Goal: Communication & Community: Answer question/provide support

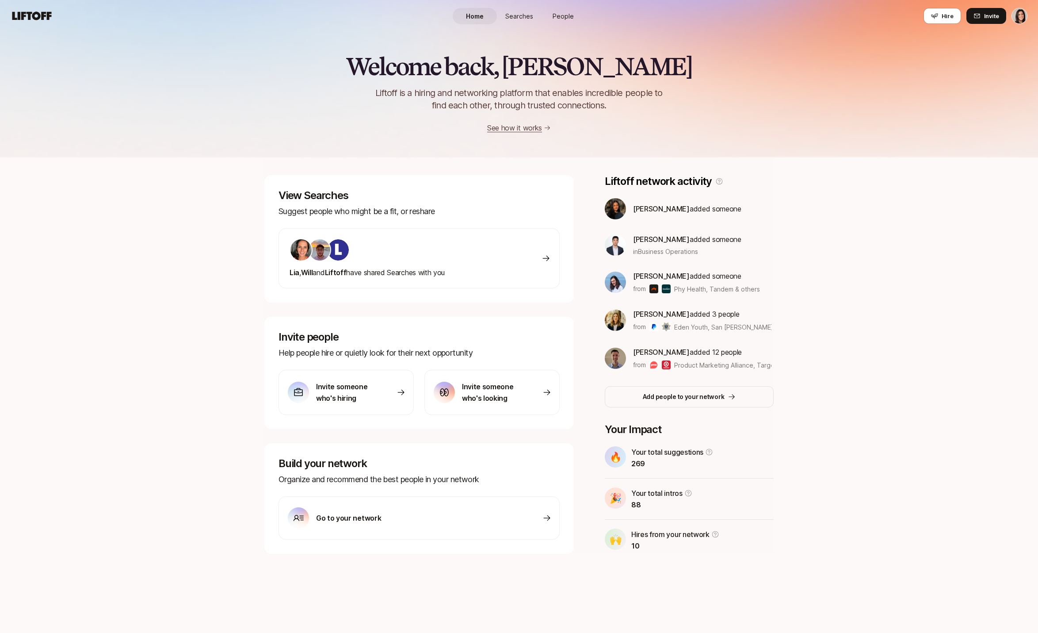
click at [533, 15] on link "Searches" at bounding box center [519, 16] width 44 height 16
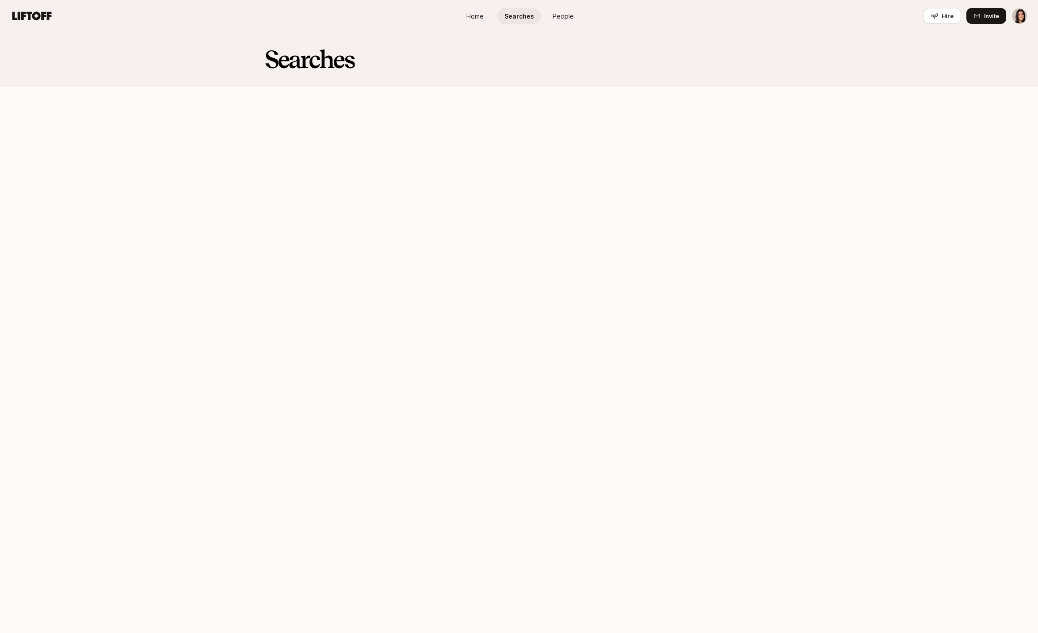
click at [554, 15] on span "People" at bounding box center [563, 15] width 21 height 9
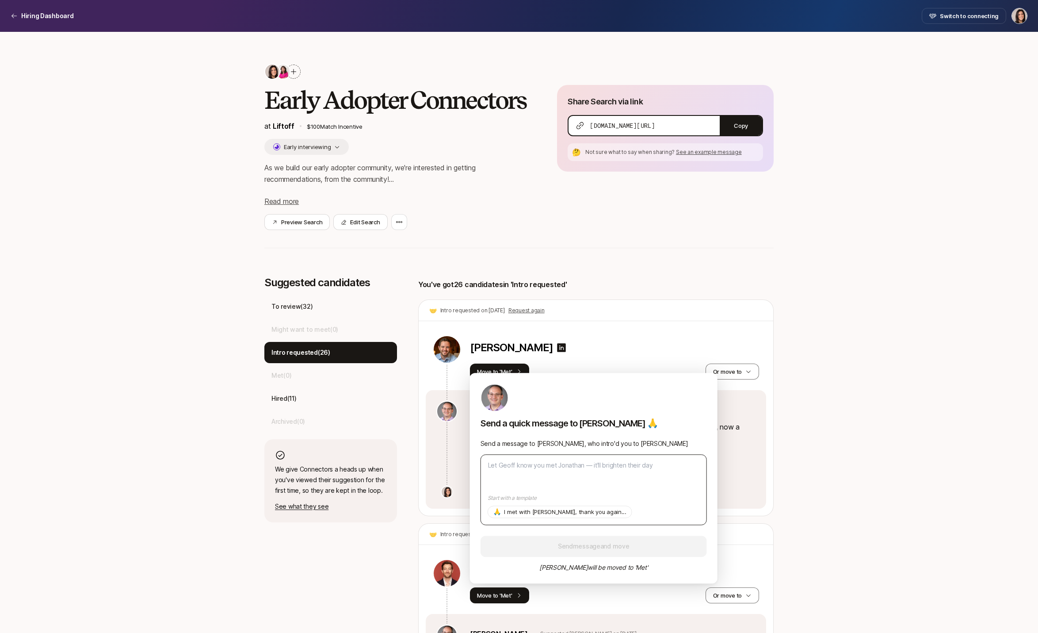
type textarea "H"
type textarea "x"
type textarea "Hi"
type textarea "x"
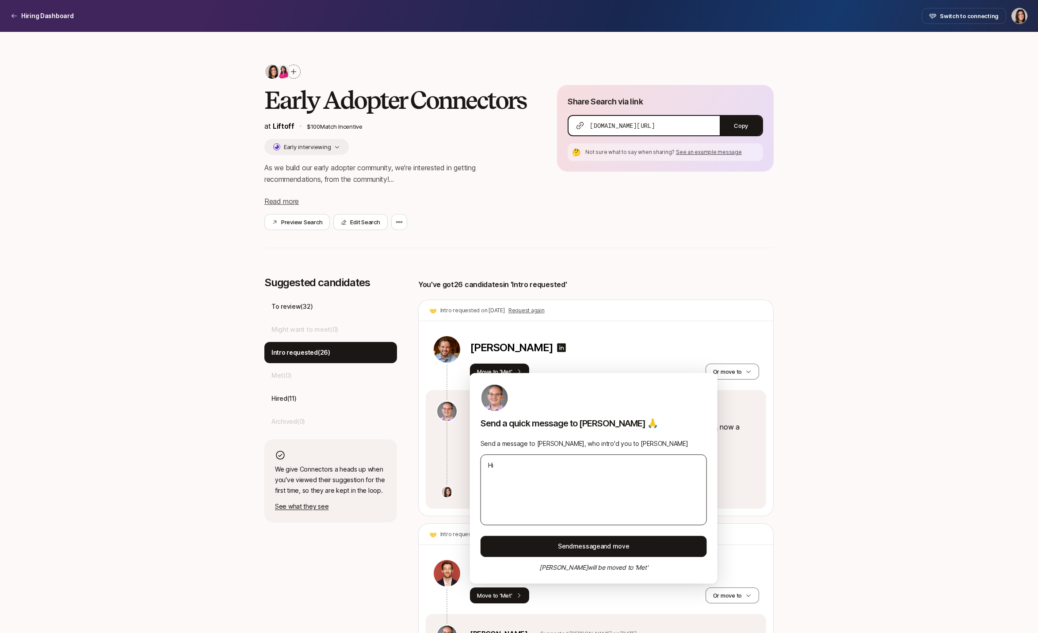
type textarea "Hi!"
type textarea "x"
type textarea "Hi!"
type textarea "x"
type textarea "Hi! W"
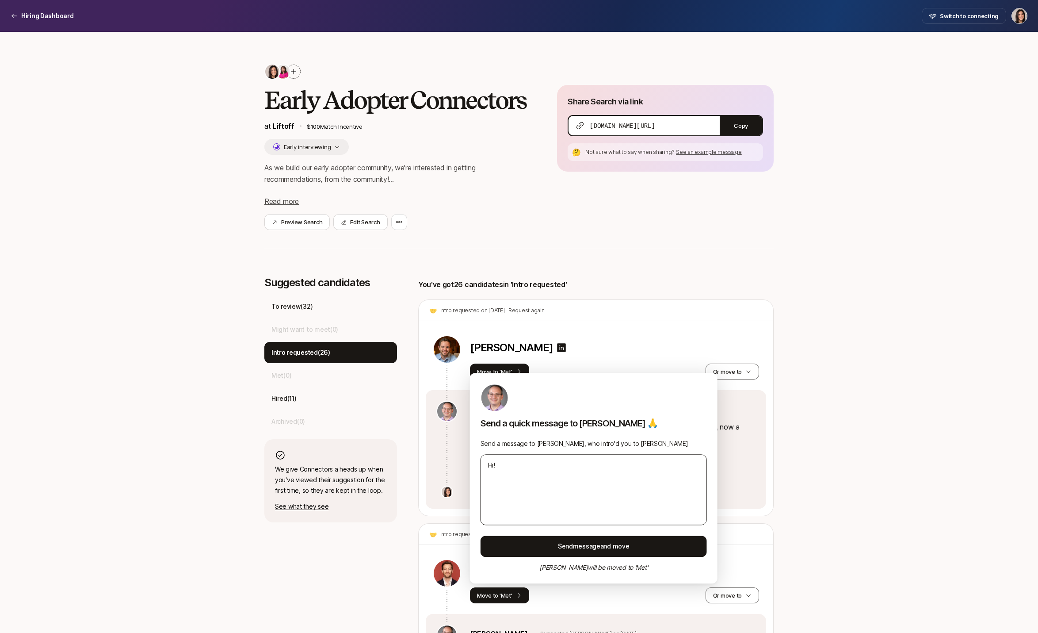
type textarea "x"
type textarea "Hi! We"
type textarea "x"
type textarea "Hi! We"
type textarea "x"
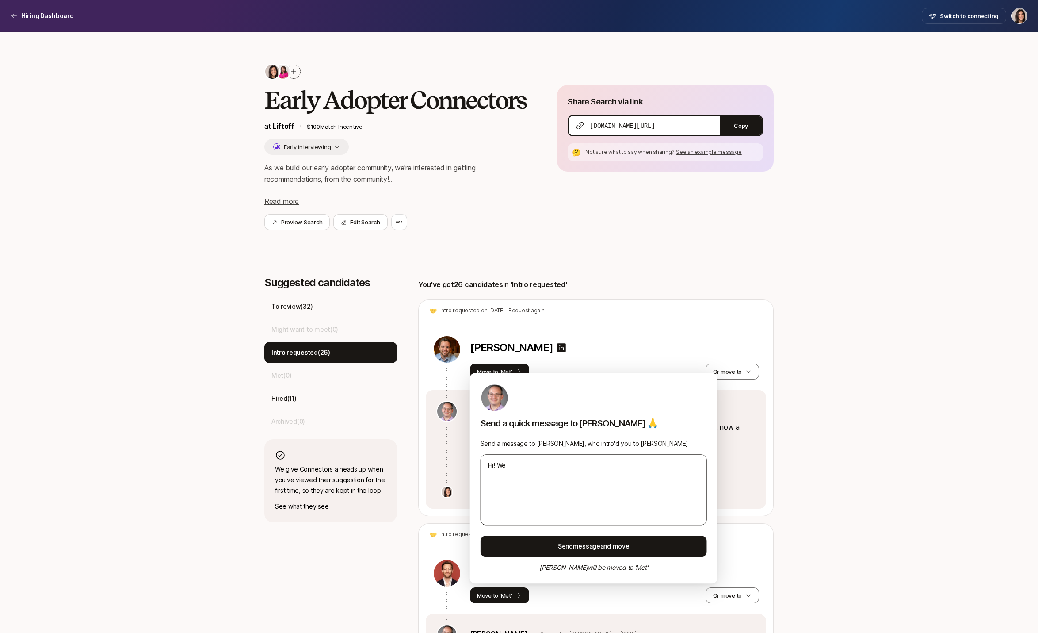
type textarea "Hi! We m"
type textarea "x"
type textarea "Hi! We me"
type textarea "x"
type textarea "Hi! We m"
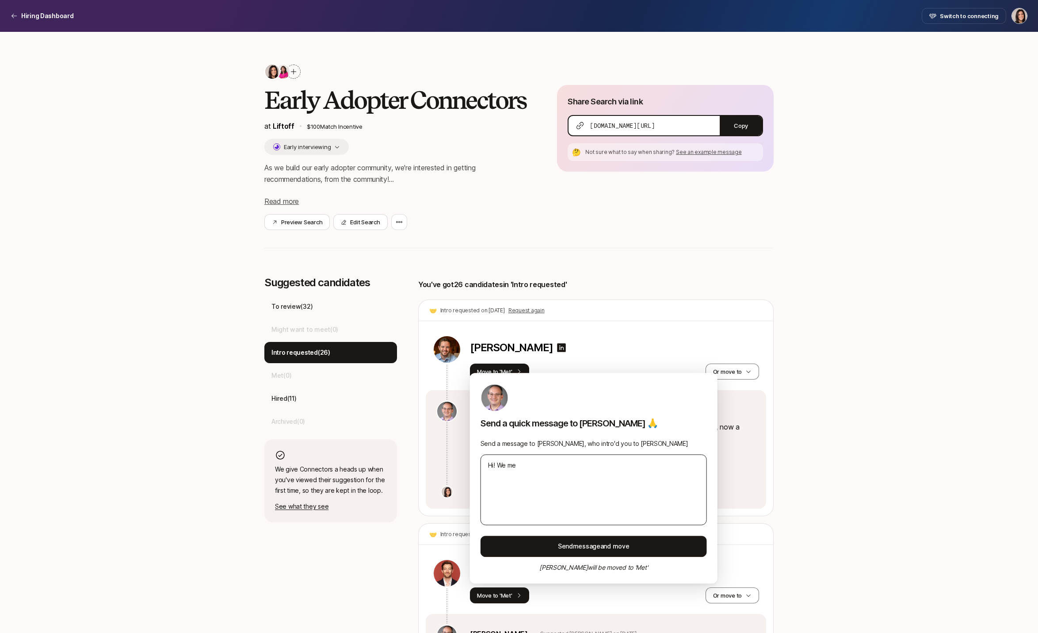
type textarea "x"
type textarea "Hi! We"
type textarea "x"
type textarea "Hi! We"
type textarea "x"
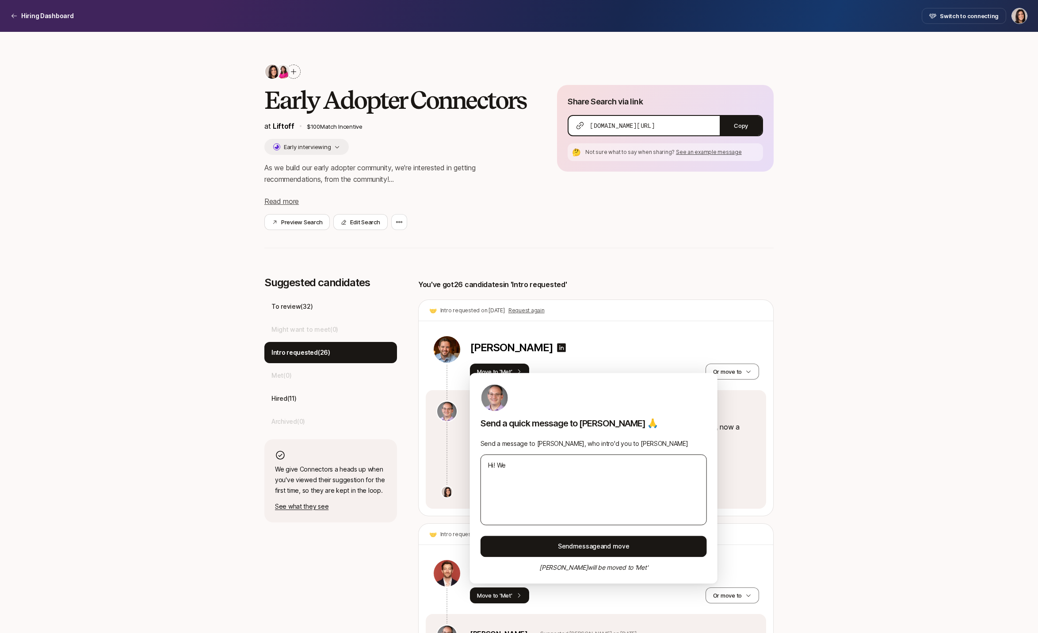
type textarea "Hi! W"
type textarea "x"
type textarea "Hi!"
type textarea "x"
type textarea "Hi! I"
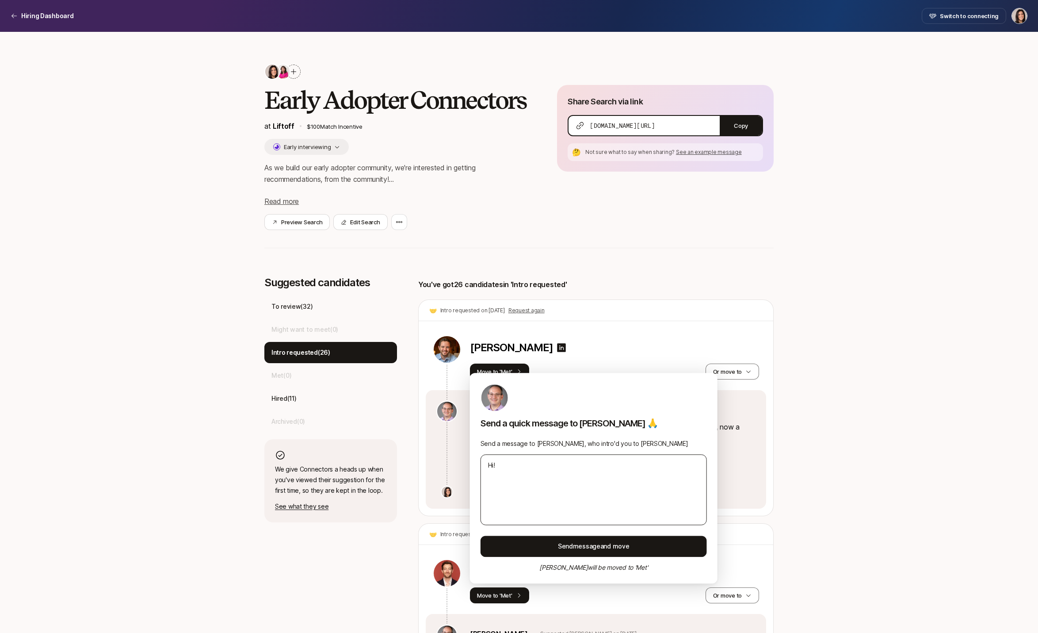
type textarea "x"
type textarea "Hi! I"
type textarea "x"
type textarea "Hi! I m"
type textarea "x"
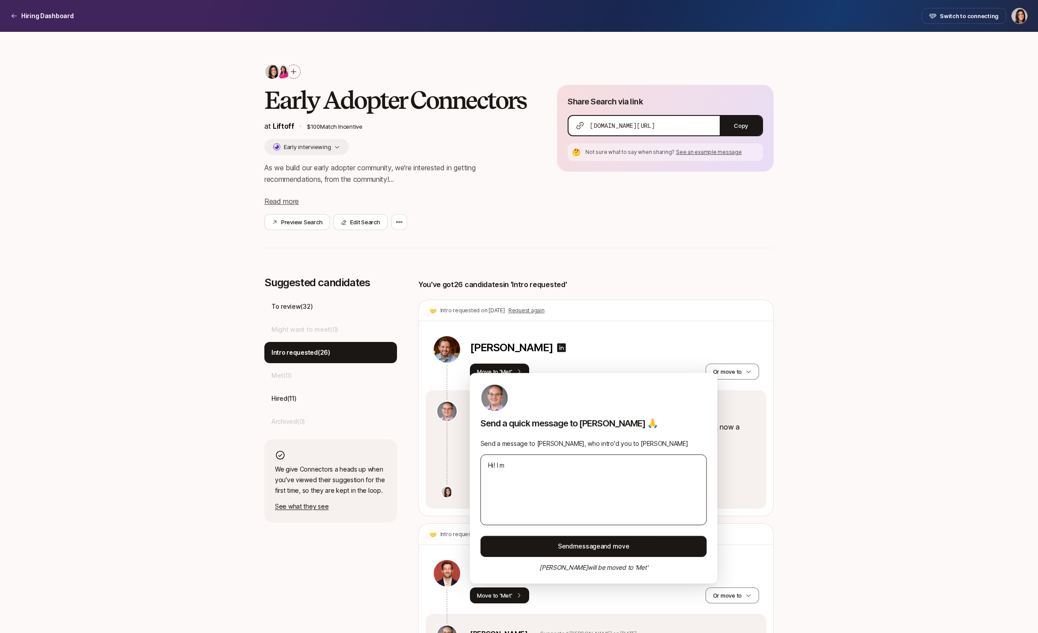
type textarea "Hi! I me"
type textarea "x"
type textarea "Hi! I met"
type textarea "x"
type textarea "Hi! I met"
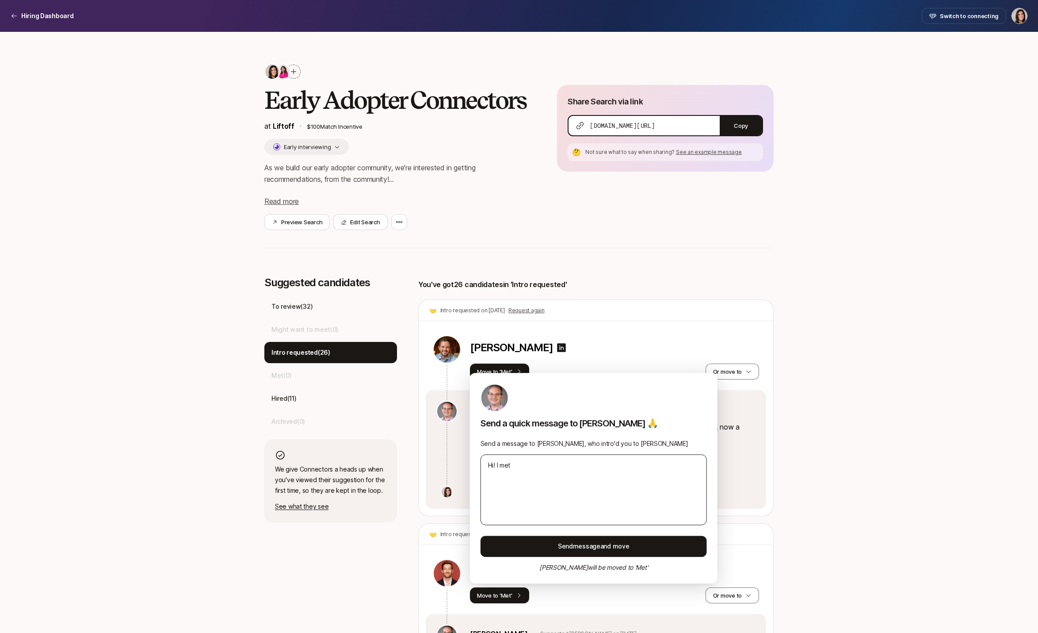
type textarea "x"
type textarea "Hi! I met w"
type textarea "x"
type textarea "Hi! I met wi"
type textarea "x"
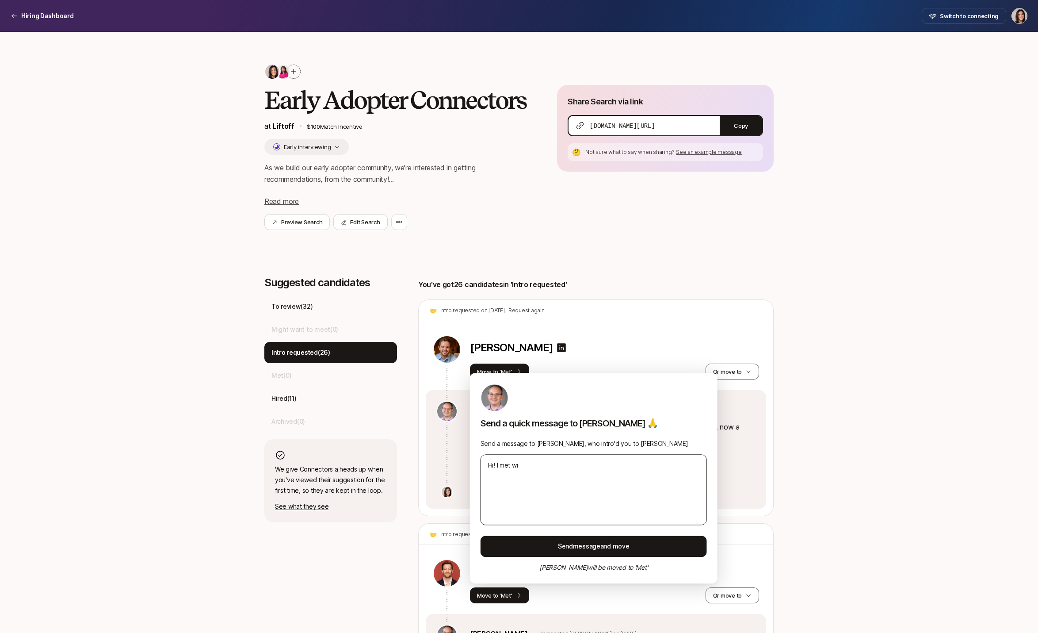
type textarea "Hi! I met wit"
type textarea "x"
type textarea "Hi! I met with"
type textarea "x"
type textarea "Hi! I met with"
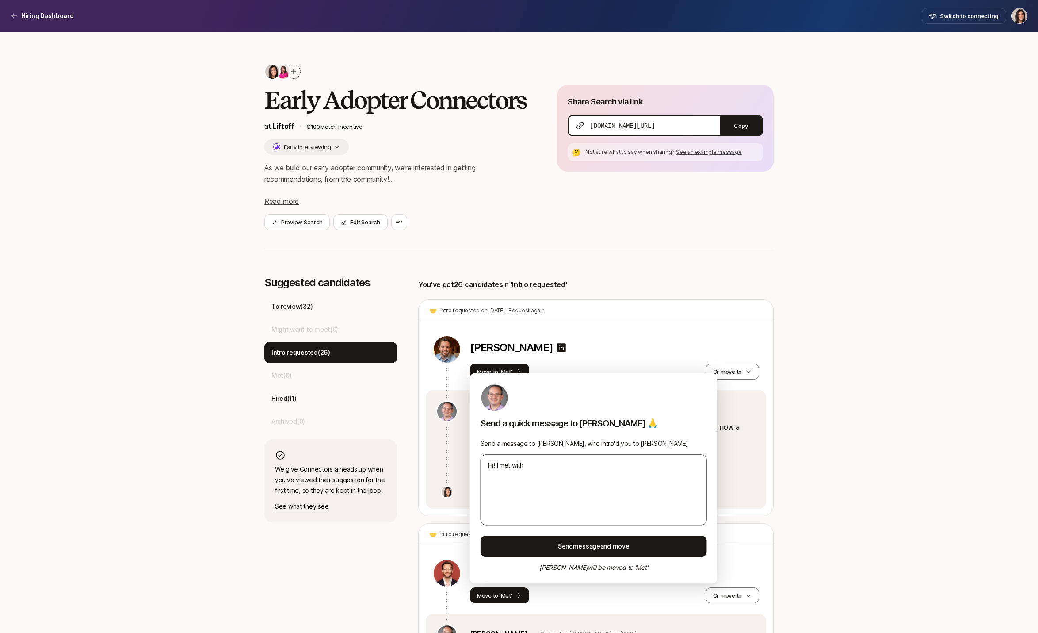
type textarea "x"
type textarea "Hi! I met with J"
type textarea "x"
type textarea "Hi! I met with [PERSON_NAME]"
type textarea "x"
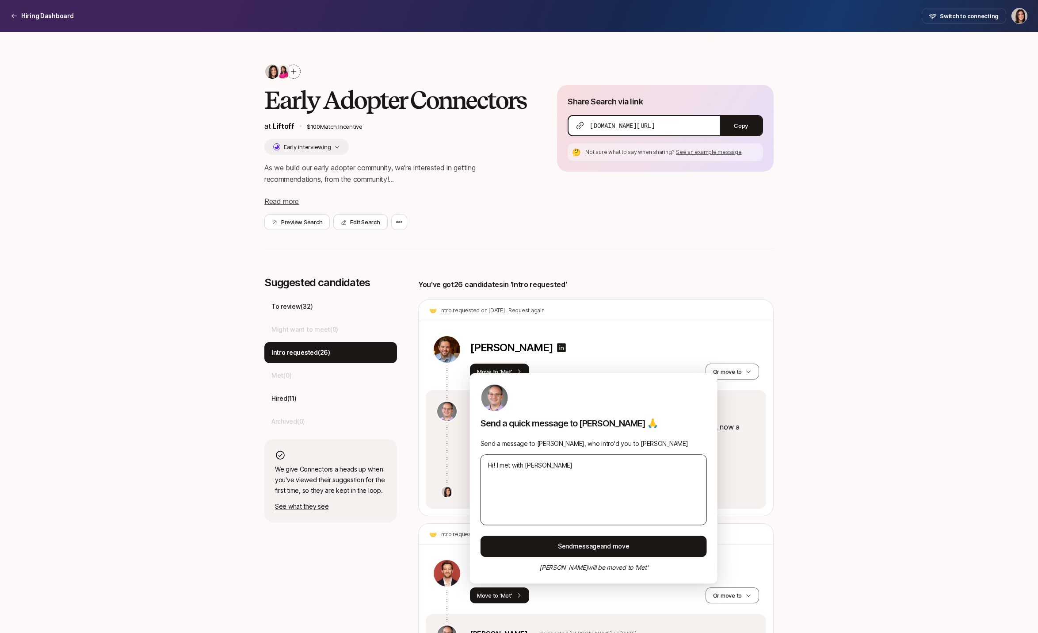
type textarea "Hi! I met with [PERSON_NAME]"
type textarea "x"
type textarea "Hi! I met with [PERSON_NAME]"
type textarea "x"
type textarea "Hi! I met with [PERSON_NAME]"
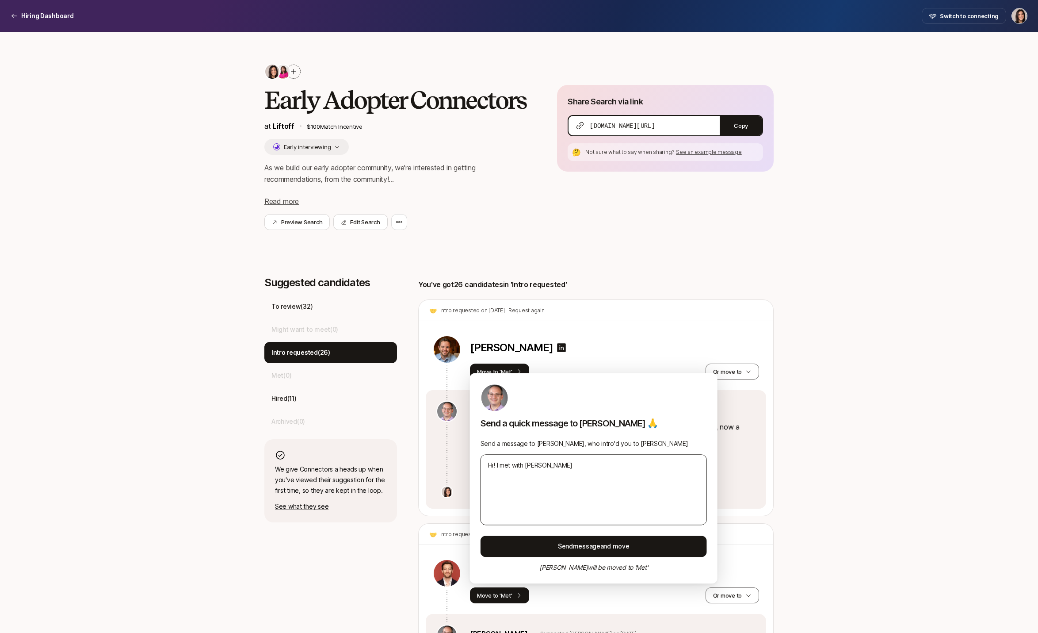
type textarea "x"
type textarea "Hi! I met with [PERSON_NAME]"
type textarea "x"
type textarea "Hi! I met with [PERSON_NAME]"
type textarea "x"
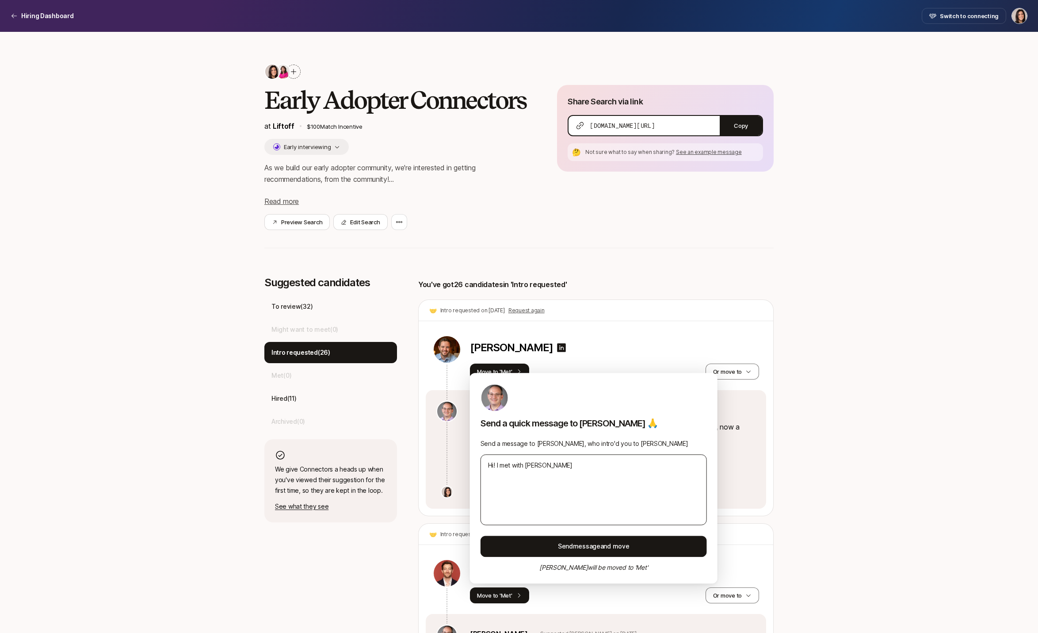
type textarea "Hi! I met with [PERSON_NAME]"
type textarea "x"
click at [559, 463] on textarea "Hi! I met with [PERSON_NAME]" at bounding box center [594, 489] width 226 height 71
type textarea "Hi! I met with [PERSON_NAME]!"
type textarea "x"
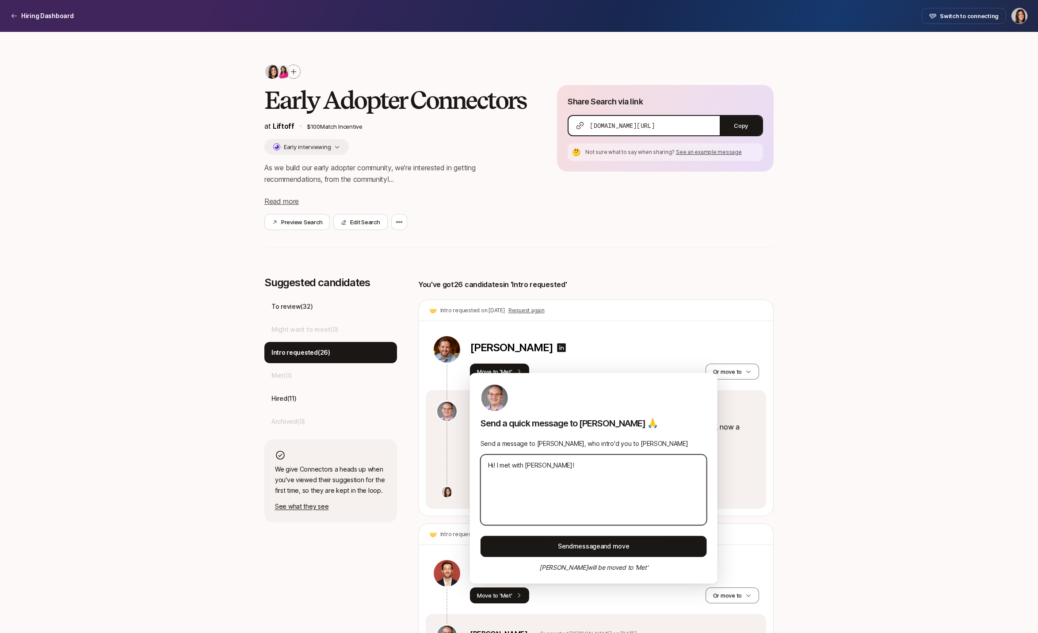
type textarea "Hi! I met with [PERSON_NAME]!"
type textarea "x"
type textarea "Hi! I met with [PERSON_NAME]! H"
type textarea "x"
type textarea "Hi! I met with [PERSON_NAME]! He"
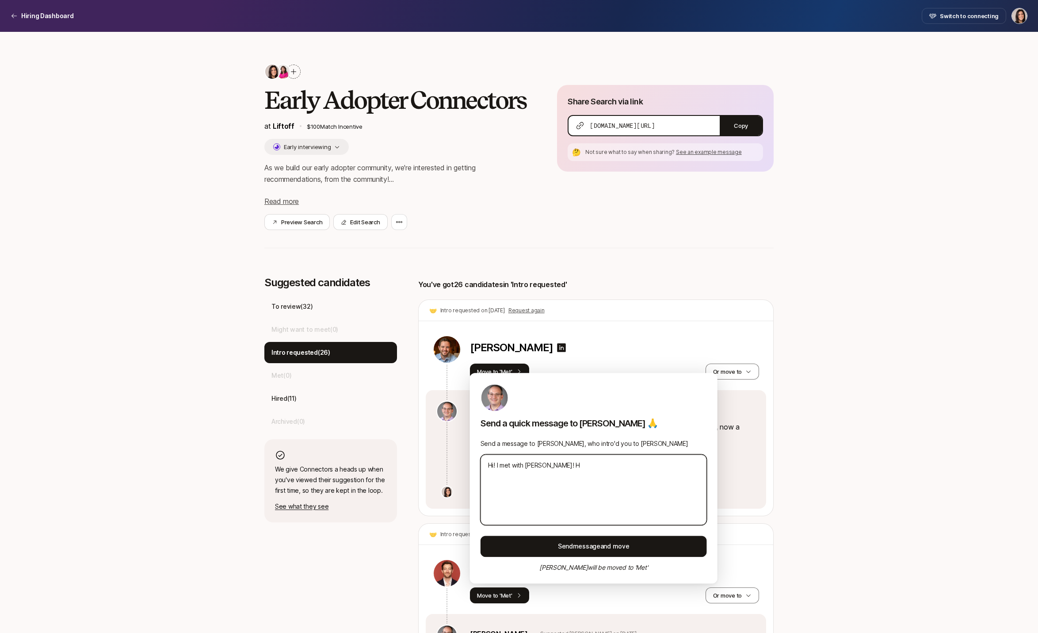
type textarea "x"
type textarea "Hi! I met with [PERSON_NAME]! He"
type textarea "x"
type textarea "Hi! I met with [PERSON_NAME]! He w"
type textarea "x"
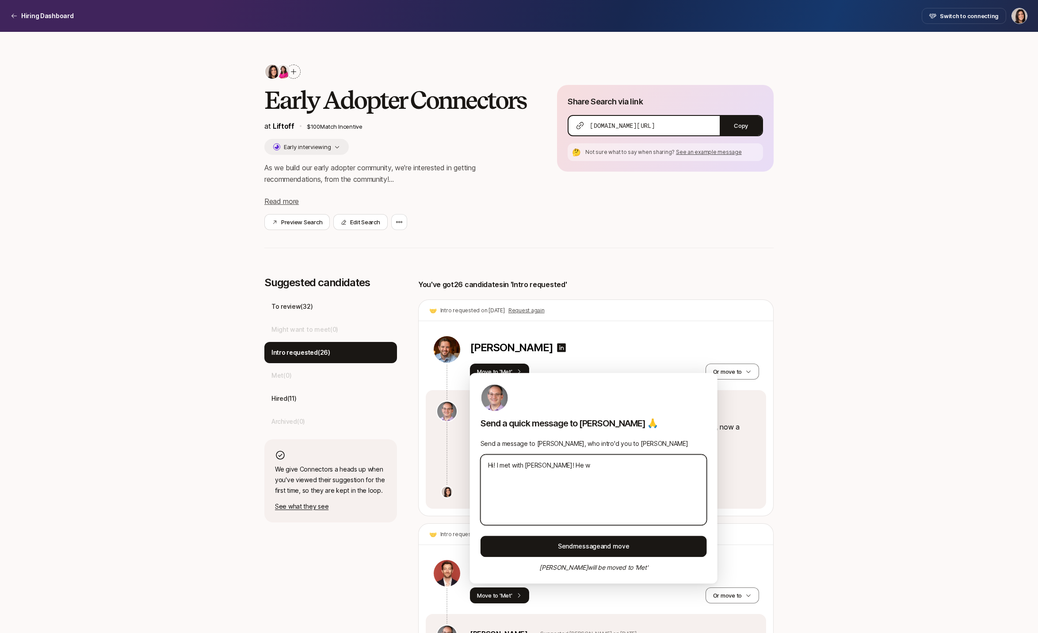
type textarea "Hi! I met with [PERSON_NAME]! He wa"
type textarea "x"
type textarea "Hi! I met with [PERSON_NAME]! He was"
type textarea "x"
type textarea "Hi! I met with [PERSON_NAME]! He was"
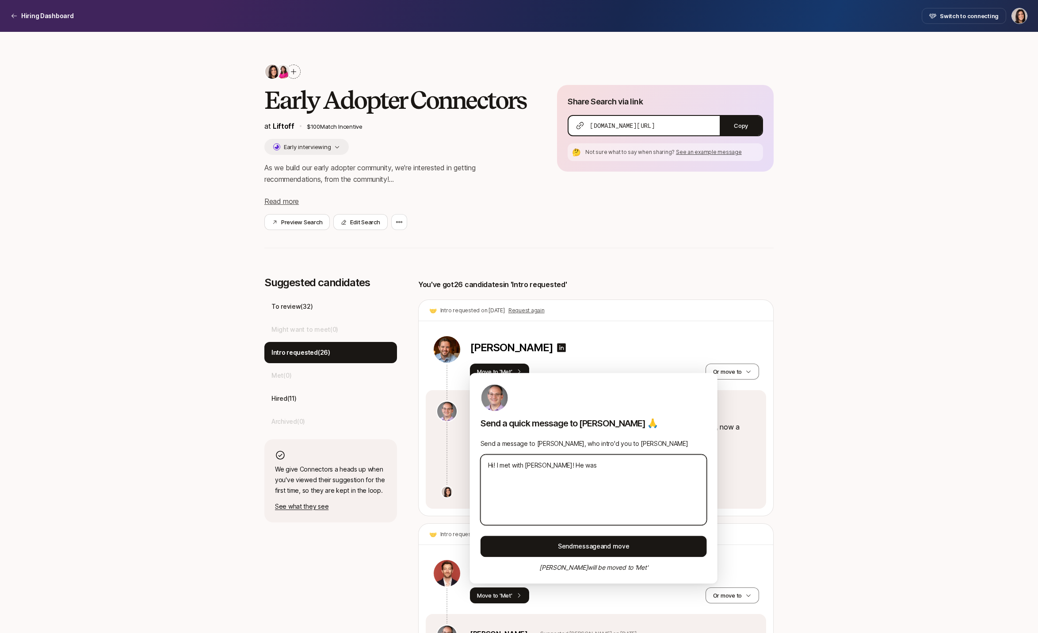
type textarea "x"
type textarea "Hi! I met with [PERSON_NAME]! He was o"
type textarea "x"
type textarea "Hi! I met with [PERSON_NAME]! He was"
type textarea "x"
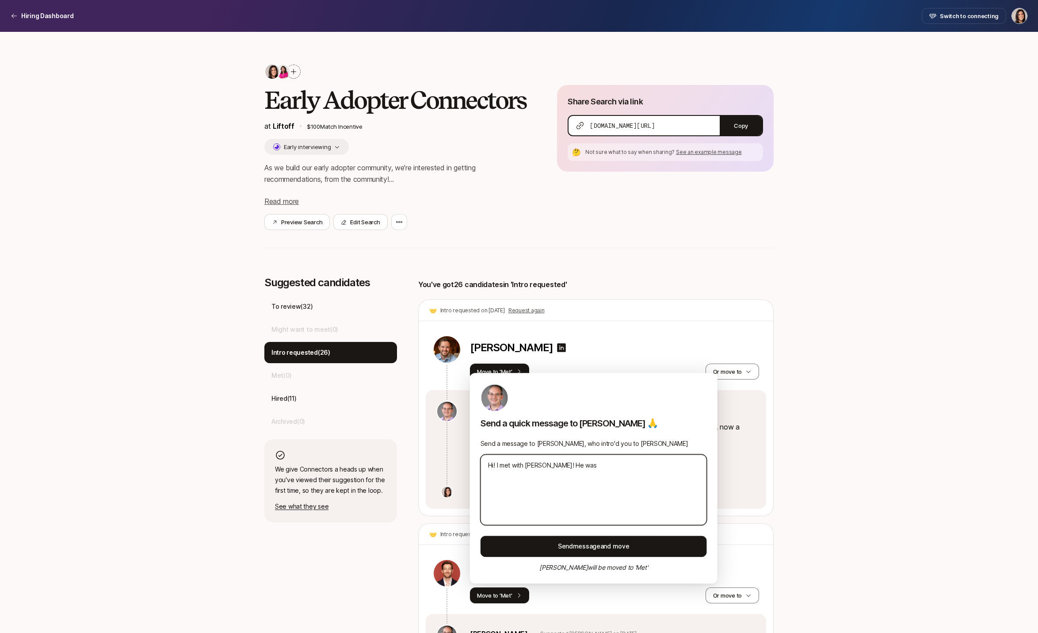
type textarea "Hi! I met with [PERSON_NAME]! He was a"
type textarea "x"
type textarea "Hi! I met with [PERSON_NAME]! He was aw"
type textarea "x"
type textarea "Hi! I met with [PERSON_NAME]! He was awe"
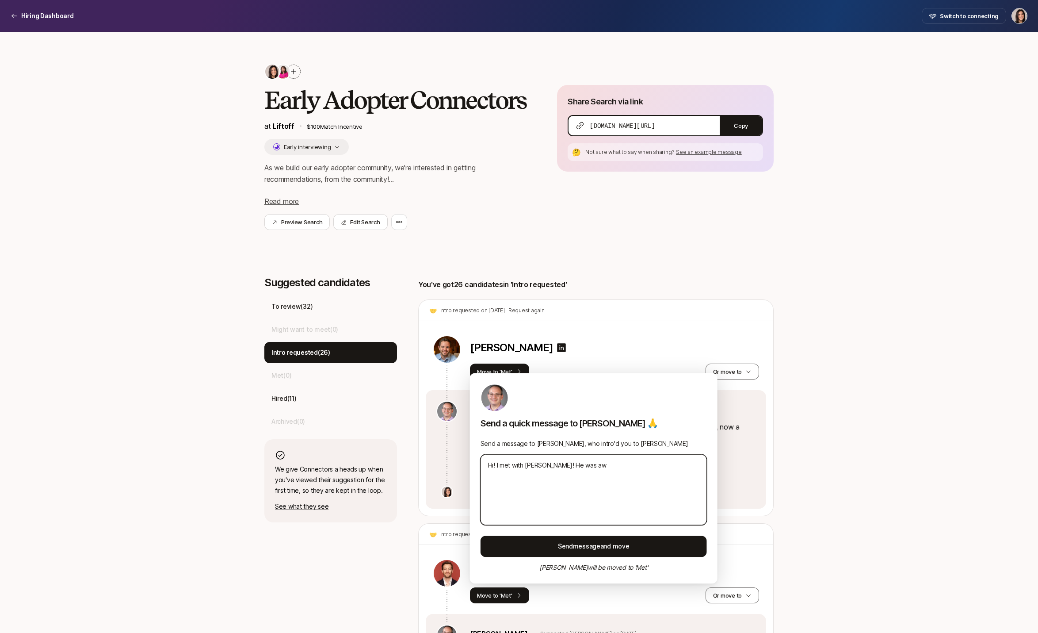
type textarea "x"
type textarea "Hi! I met with [PERSON_NAME]! He was awes"
type textarea "x"
type textarea "Hi! I met with [PERSON_NAME]! He was aweso"
type textarea "x"
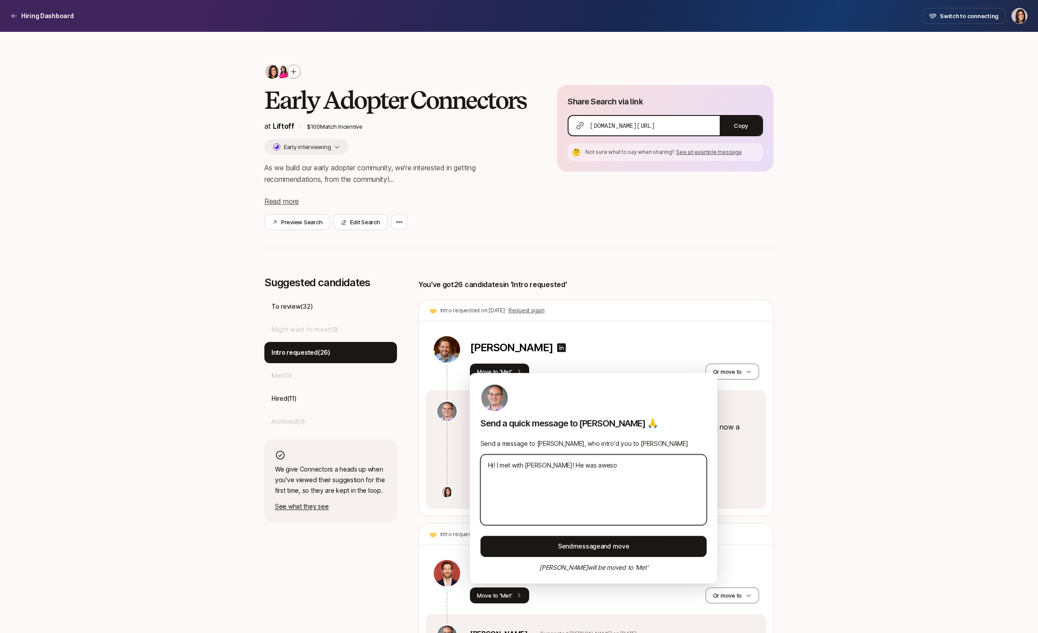
type textarea "Hi! I met with [PERSON_NAME]! He was awesom"
type textarea "x"
type textarea "Hi! I met with [PERSON_NAME]! He was awesome"
type textarea "x"
type textarea "Hi! I met with [PERSON_NAME]! He was awesome"
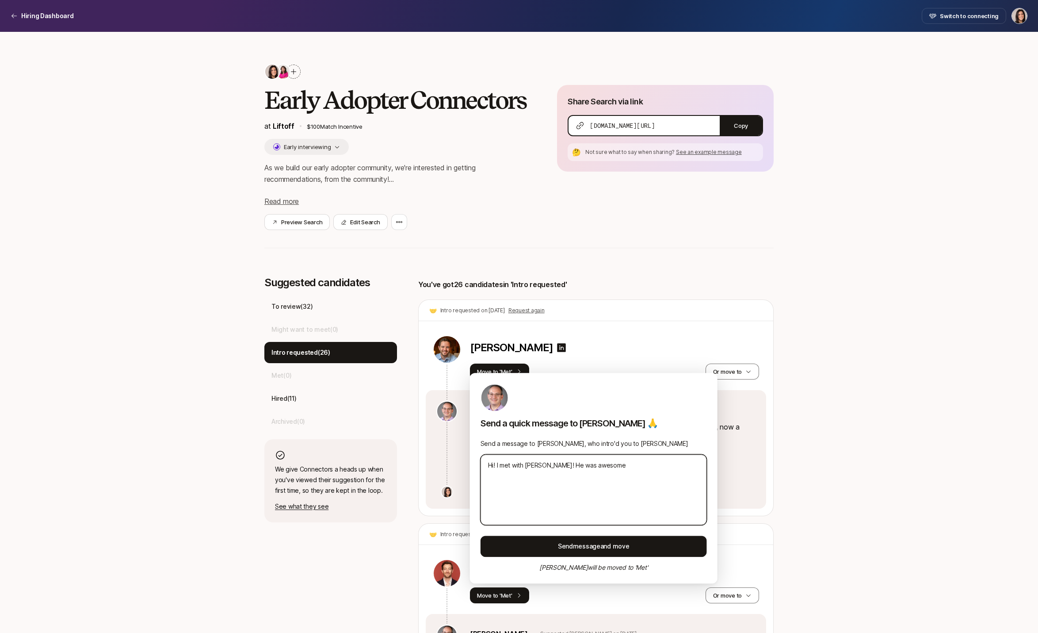
type textarea "x"
type textarea "Hi! I met with [PERSON_NAME]! He was awesome -"
type textarea "x"
type textarea "Hi! I met with [PERSON_NAME]! He was awesome -"
type textarea "x"
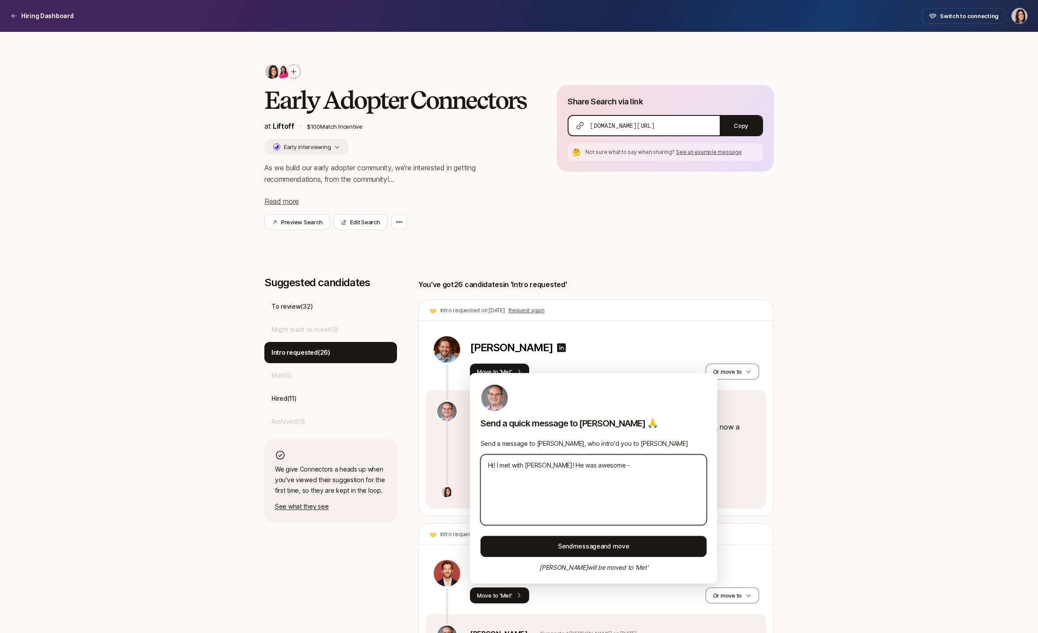
type textarea "Hi! I met with [PERSON_NAME]! He was awesome - t"
type textarea "x"
type textarea "Hi! I met with [PERSON_NAME]! He was awesome - th"
type textarea "x"
type textarea "Hi! I met with [PERSON_NAME]! He was awesome - tha"
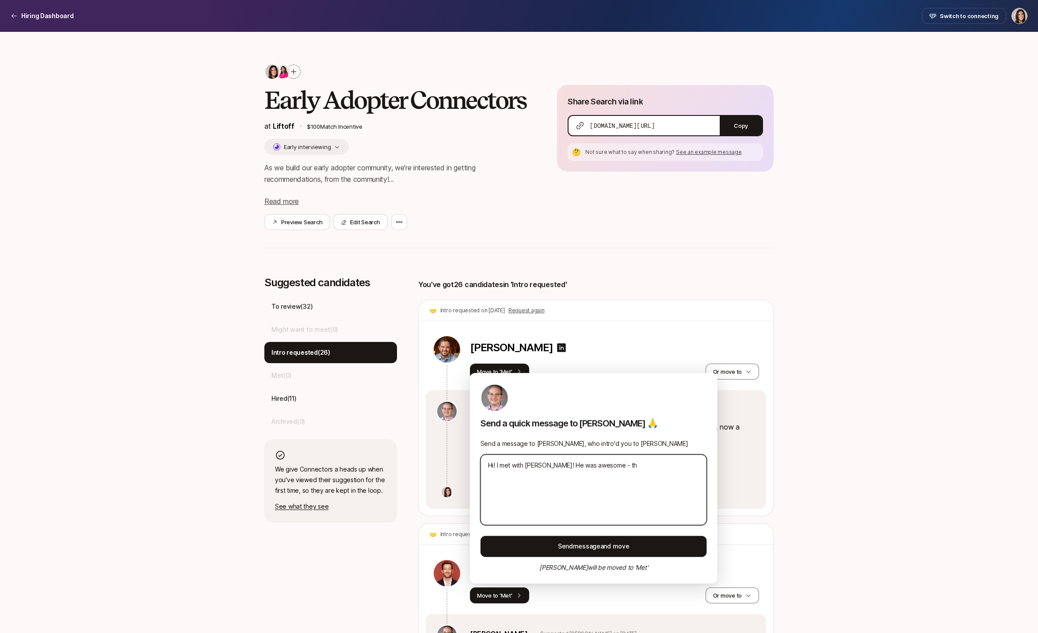
type textarea "x"
type textarea "Hi! I met with [PERSON_NAME]! He was awesome - than"
type textarea "x"
type textarea "Hi! I met with [PERSON_NAME]! He was awesome - thank"
type textarea "x"
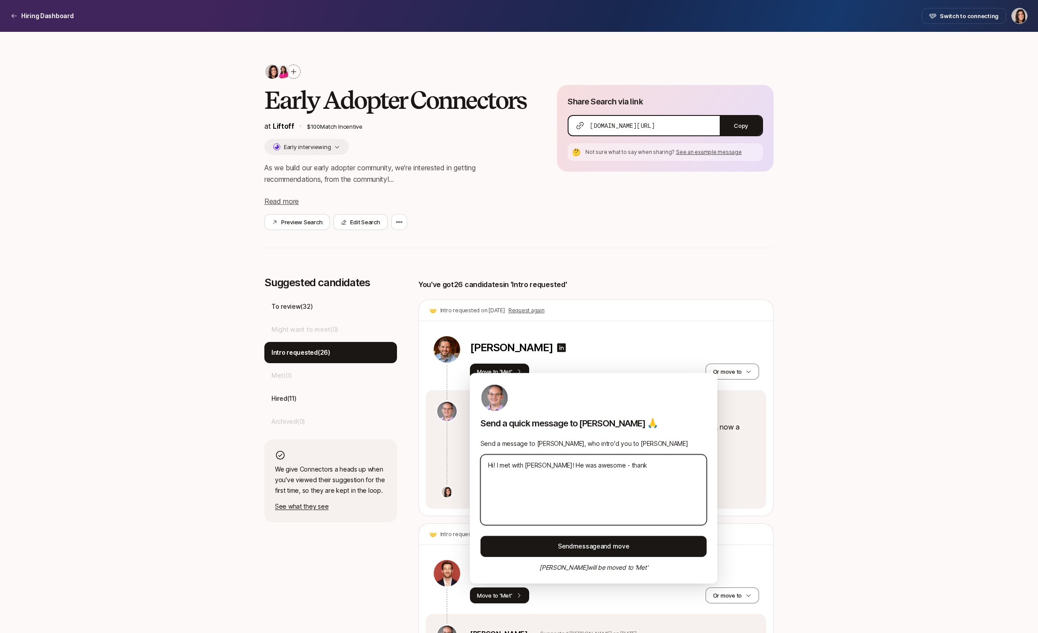
type textarea "Hi! I met with [PERSON_NAME]! He was awesome - thank"
type textarea "x"
type textarea "Hi! I met with [PERSON_NAME]! He was awesome - thank y"
type textarea "x"
type textarea "Hi! I met with [PERSON_NAME]! He was awesome - thank yo"
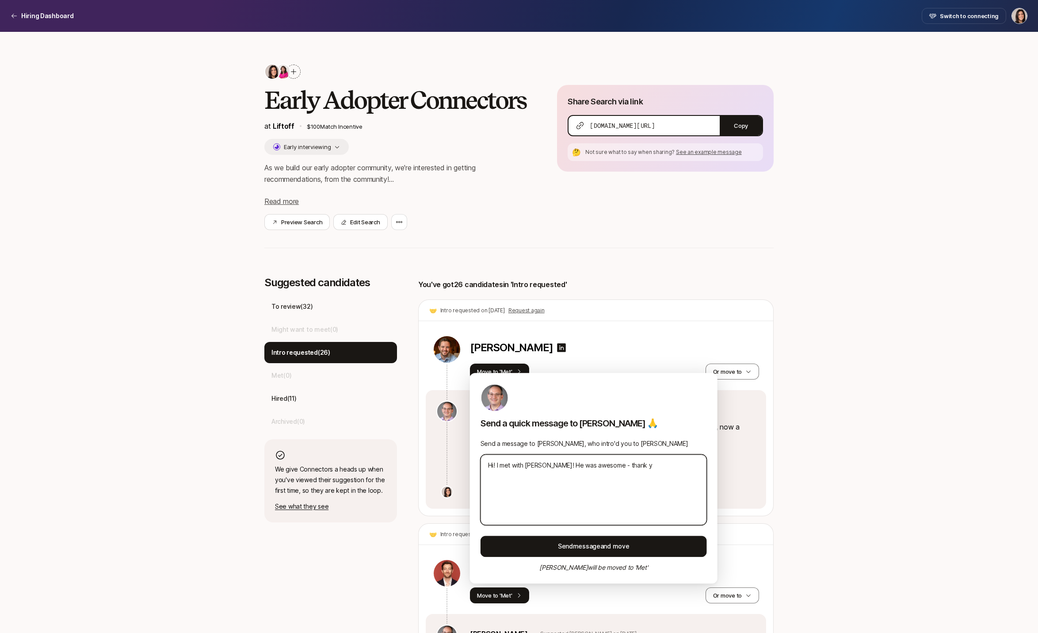
type textarea "x"
type textarea "Hi! I met with [PERSON_NAME]! He was awesome - thank you"
type textarea "x"
type textarea "Hi! I met with [PERSON_NAME]! He was awesome - thank you"
type textarea "x"
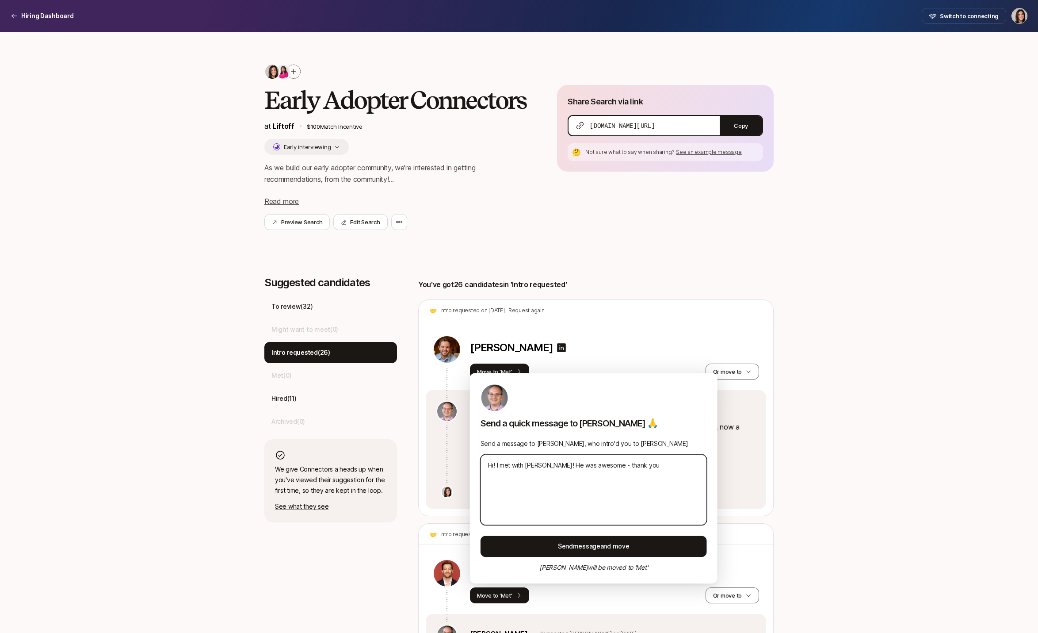
type textarea "Hi! I met with [PERSON_NAME]! He was awesome - thank you s"
type textarea "x"
type textarea "Hi! I met with [PERSON_NAME]! He was awesome - thank you so"
type textarea "x"
type textarea "Hi! I met with [PERSON_NAME]! He was awesome - thank you so"
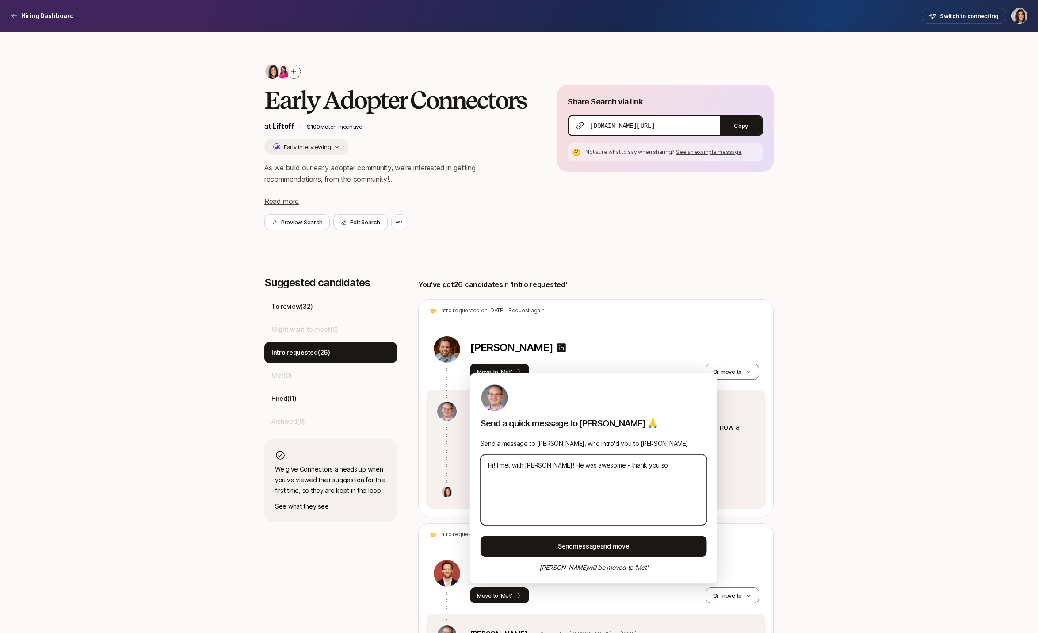
type textarea "x"
type textarea "Hi! I met with [PERSON_NAME]! He was awesome - thank you so m"
type textarea "x"
type textarea "Hi! I met with [PERSON_NAME]! He was awesome - thank you so mu"
type textarea "x"
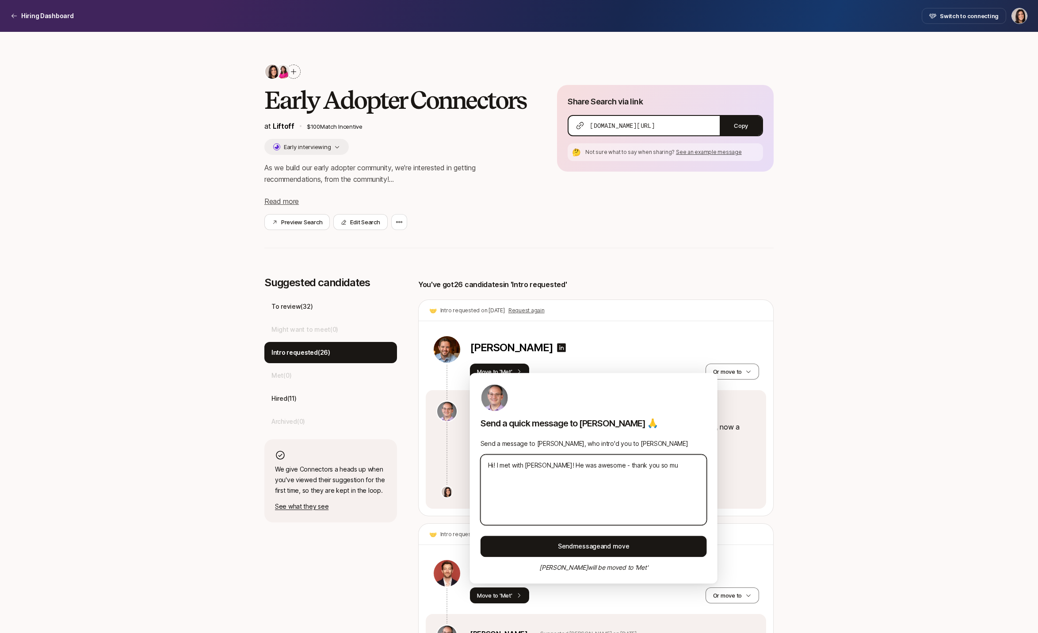
type textarea "Hi! I met with [PERSON_NAME]! He was awesome - thank you so muc"
type textarea "x"
type textarea "Hi! I met with [PERSON_NAME]! He was awesome - thank you so much"
type textarea "x"
type textarea "Hi! I met with [PERSON_NAME]! He was awesome - thank you so much"
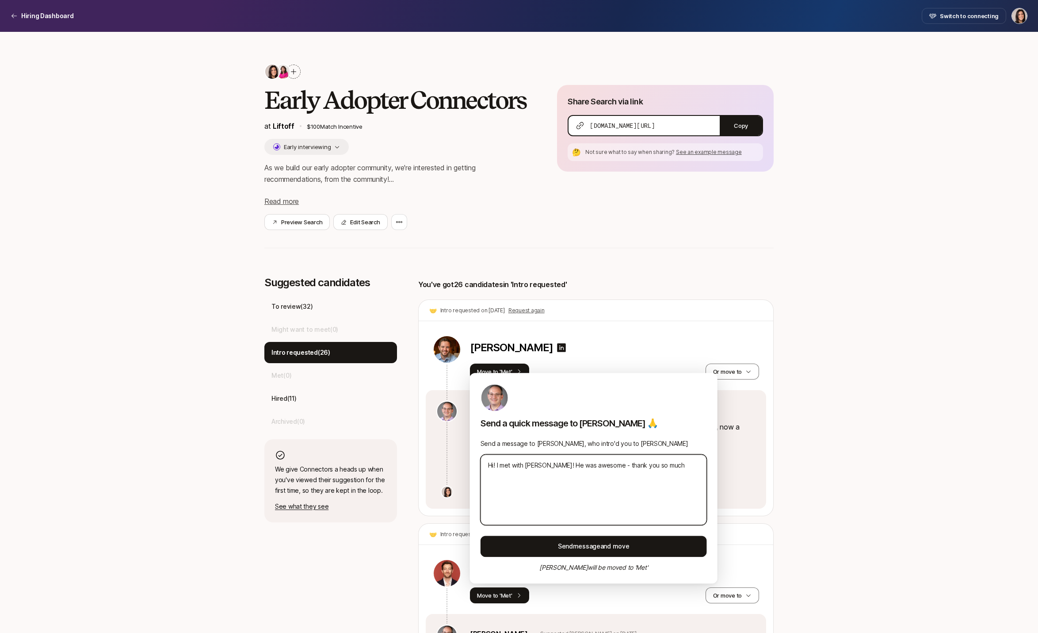
type textarea "x"
type textarea "Hi! I met with [PERSON_NAME]! He was awesome - thank you so much f"
type textarea "x"
type textarea "Hi! I met with [PERSON_NAME]! He was awesome - thank you so much fo"
type textarea "x"
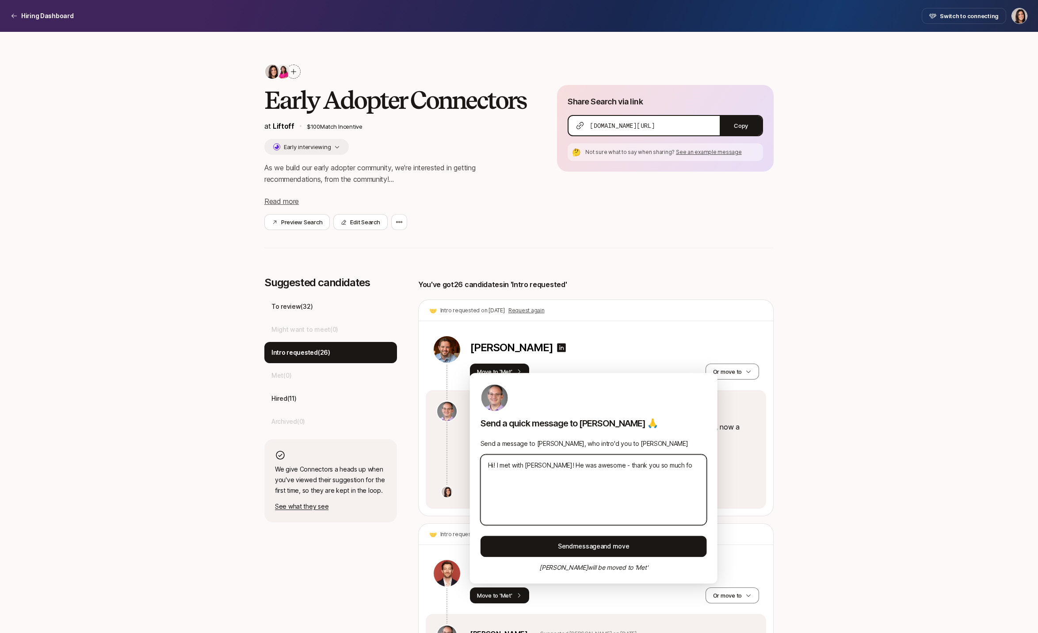
type textarea "Hi! I met with [PERSON_NAME]! He was awesome - thank you so much for"
type textarea "x"
type textarea "Hi! I met with [PERSON_NAME]! He was awesome - thank you so much for"
type textarea "x"
click at [551, 465] on textarea "Hi! I met with [PERSON_NAME]! He was awesome - thank you so much for" at bounding box center [594, 489] width 226 height 71
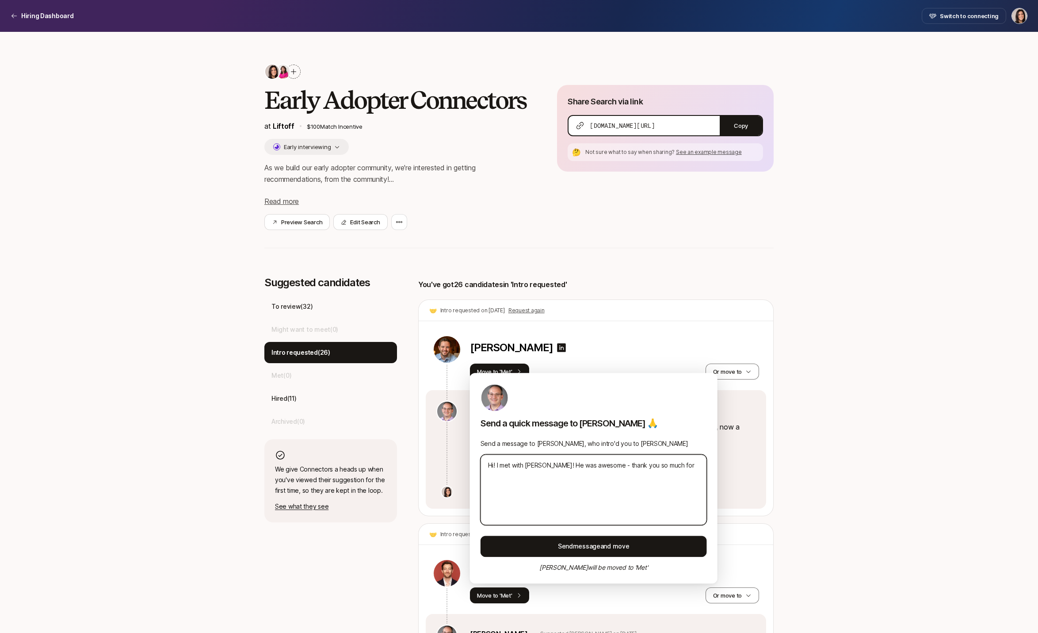
type textarea "Hi! I met with [PERSON_NAME],! He was awesome - thank you so much for"
type textarea "x"
type textarea "Hi! I met with [PERSON_NAME], ! He was awesome - thank you so much for"
type textarea "x"
type textarea "Hi! I met with [PERSON_NAME], a! He was awesome - thank you so much for"
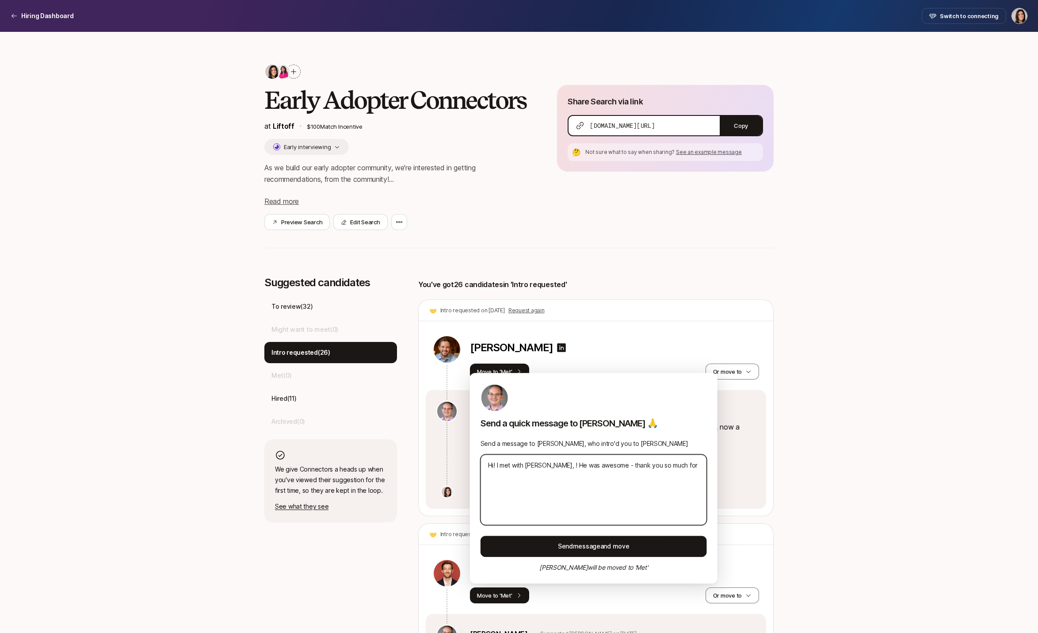
type textarea "x"
type textarea "Hi! I met with [PERSON_NAME], an! He was awesome - thank you so much for"
type textarea "x"
type textarea "Hi! I met with [PERSON_NAME], and! He was awesome - thank you so much for"
type textarea "x"
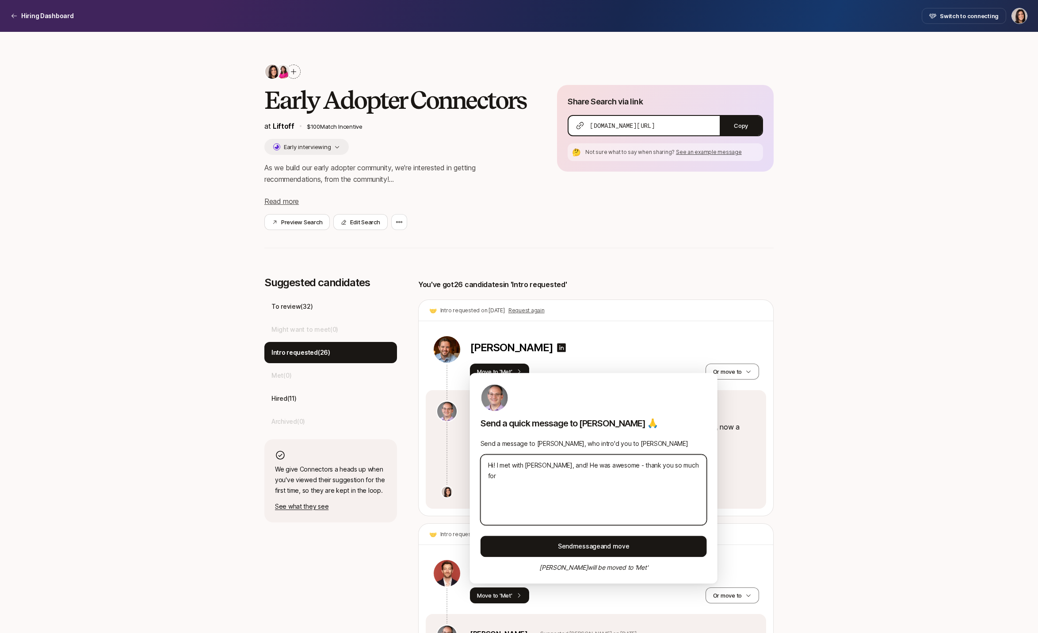
type textarea "Hi! I met with [PERSON_NAME], and ! He was awesome - thank you so much for"
type textarea "x"
type textarea "Hi! I met with [PERSON_NAME], and g! He was awesome - thank you so much for"
type textarea "x"
type textarea "Hi! I met with [PERSON_NAME], and ga! He was awesome - thank you so much for"
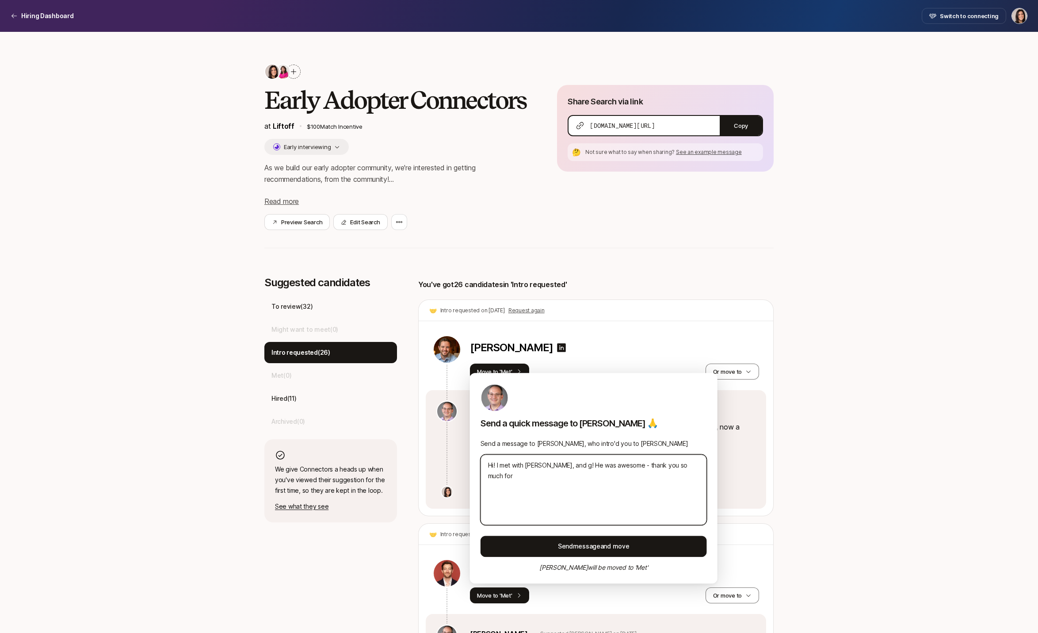
type textarea "x"
type textarea "Hi! I met with [PERSON_NAME], and gav! He was awesome - thank you so much for"
type textarea "x"
type textarea "Hi! I met with [PERSON_NAME], and gave! He was awesome - thank you so much for"
type textarea "x"
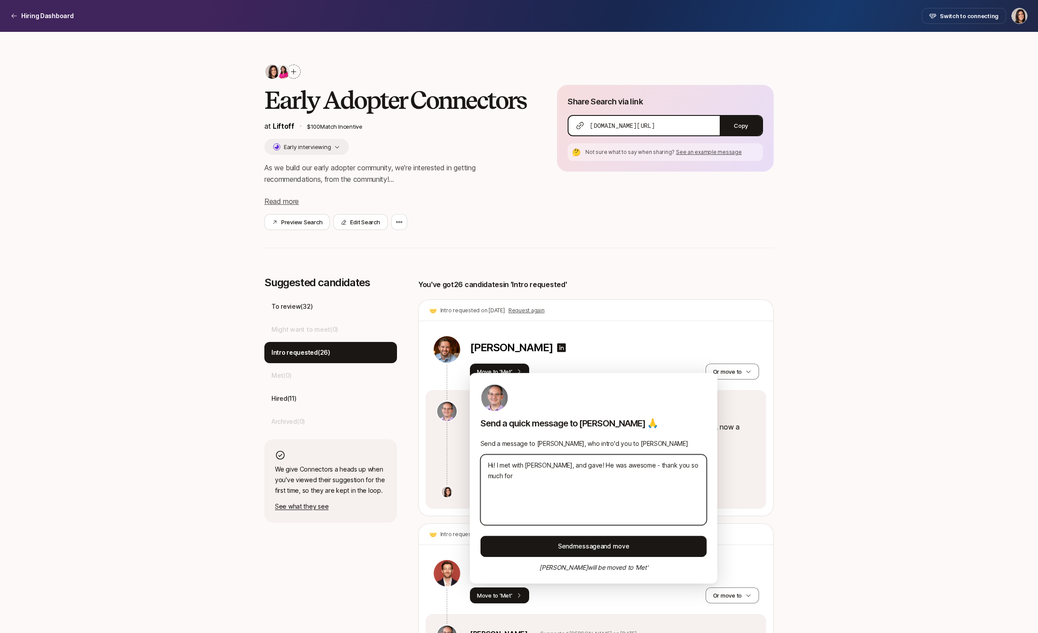
type textarea "Hi! I met with [PERSON_NAME], and gav! He was awesome - thank you so much for"
type textarea "x"
type textarea "Hi! I met with [PERSON_NAME], and ga! He was awesome - thank you so much for"
type textarea "x"
type textarea "Hi! I met with [PERSON_NAME], and g! He was awesome - thank you so much for"
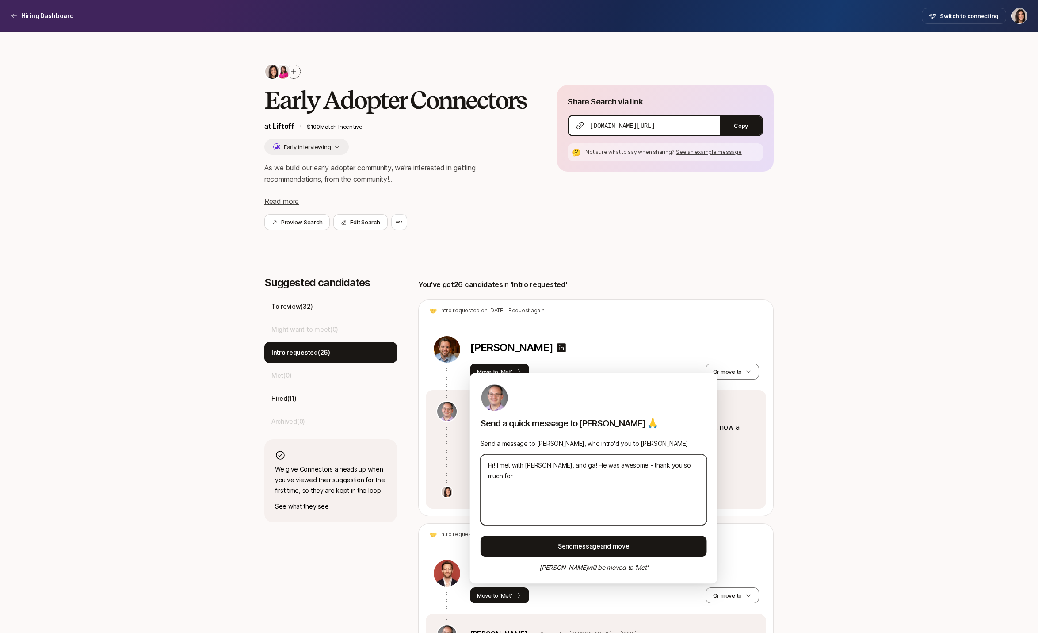
type textarea "x"
type textarea "Hi! I met with [PERSON_NAME], and ! He was awesome - thank you so much for"
type textarea "x"
type textarea "Hi! I met with [PERSON_NAME], and! He was awesome - thank you so much for"
type textarea "x"
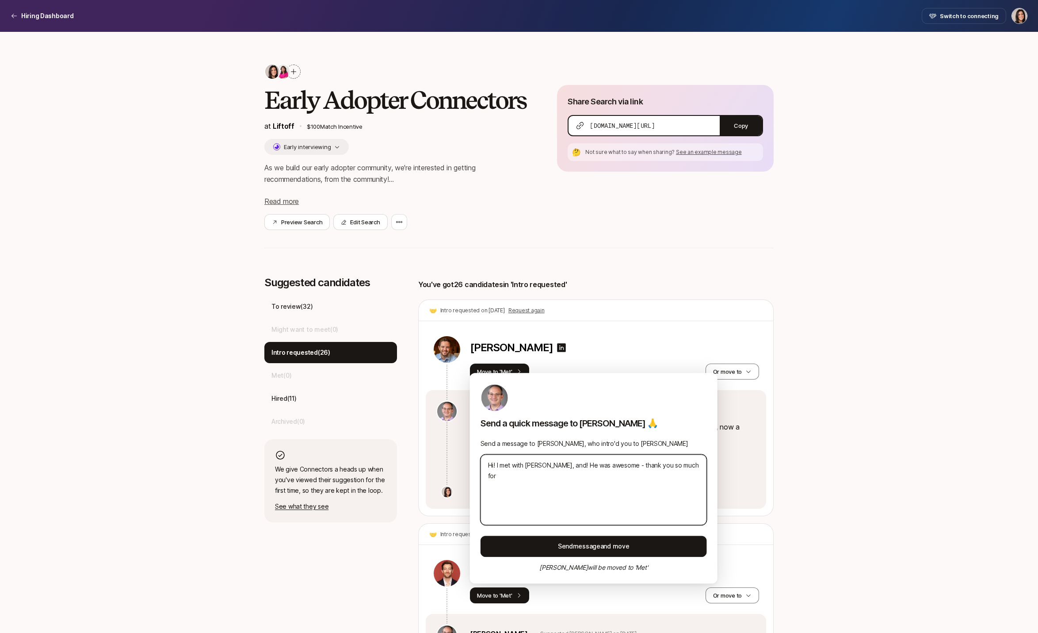
type textarea "Hi! I met with [PERSON_NAME], an! He was awesome - thank you so much for"
type textarea "x"
type textarea "Hi! I met with [PERSON_NAME], a! He was awesome - thank you so much for"
type textarea "x"
type textarea "Hi! I met with [PERSON_NAME], ! He was awesome - thank you so much for"
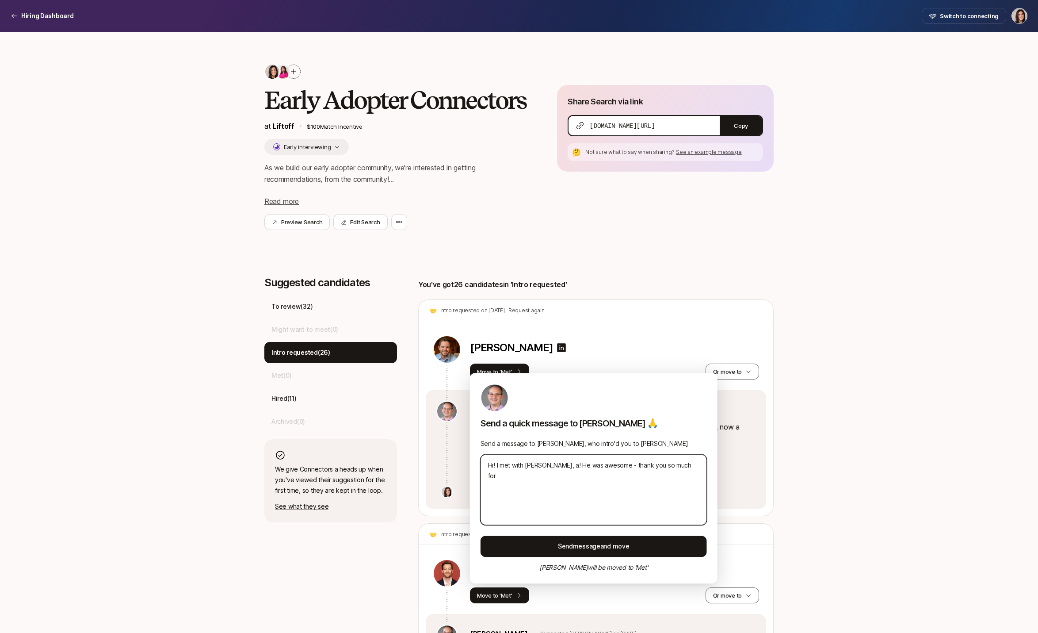
type textarea "x"
type textarea "Hi! I met with [PERSON_NAME],! He was awesome - thank you so much for"
type textarea "x"
type textarea "Hi! I met with [PERSON_NAME]! He was awesome - thank you so much for"
type textarea "x"
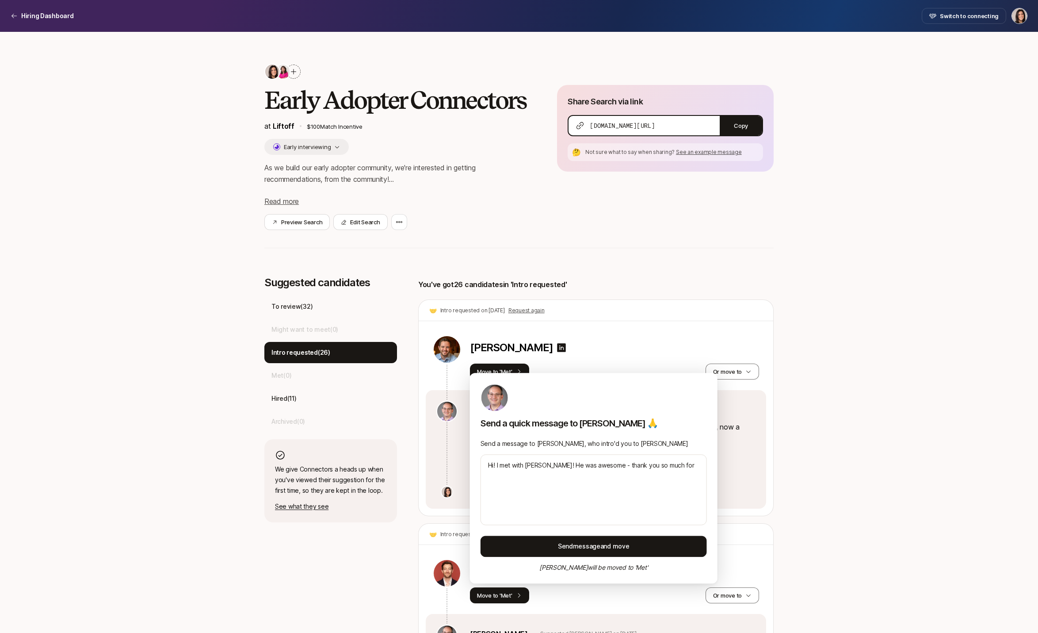
click at [715, 471] on div "Send a quick message to [PERSON_NAME] 🙏 Send a message to [PERSON_NAME], who in…" at bounding box center [594, 478] width 248 height 210
click at [692, 467] on textarea "Hi! I met with [PERSON_NAME]! He was awesome - thank you so much for" at bounding box center [594, 489] width 226 height 71
type textarea "Hi! I met with [PERSON_NAME]! He was awesome - thank you so much for c"
type textarea "x"
type textarea "Hi! I met with [PERSON_NAME]! He was awesome - thank you so much for co"
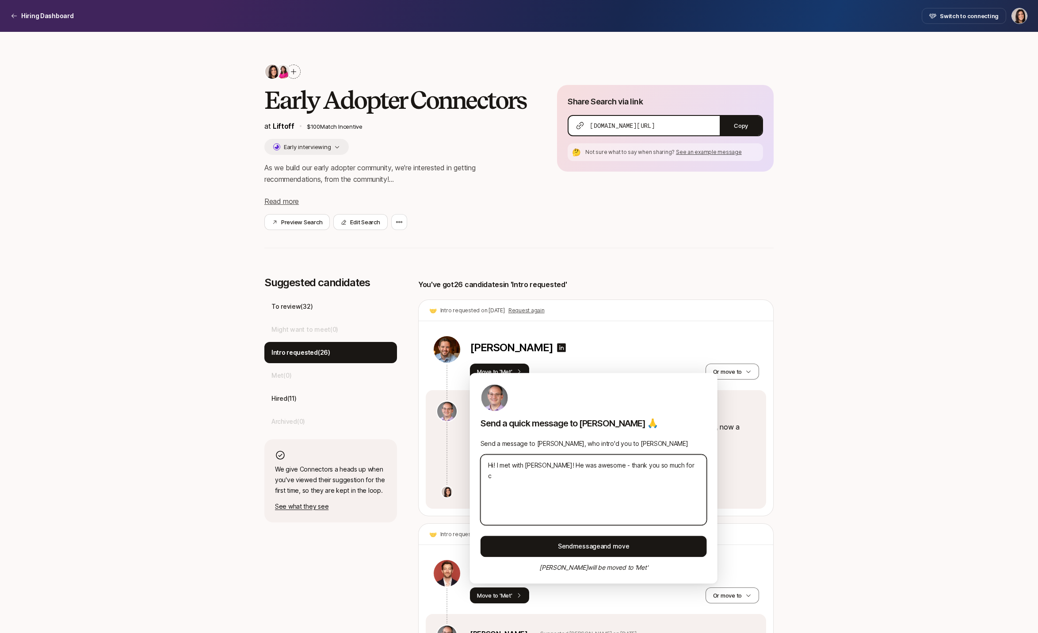
type textarea "x"
type textarea "Hi! I met with [PERSON_NAME]! He was awesome - thank you so much for con"
type textarea "x"
type textarea "Hi! I met with [PERSON_NAME]! He was awesome - thank you so much for conn"
type textarea "x"
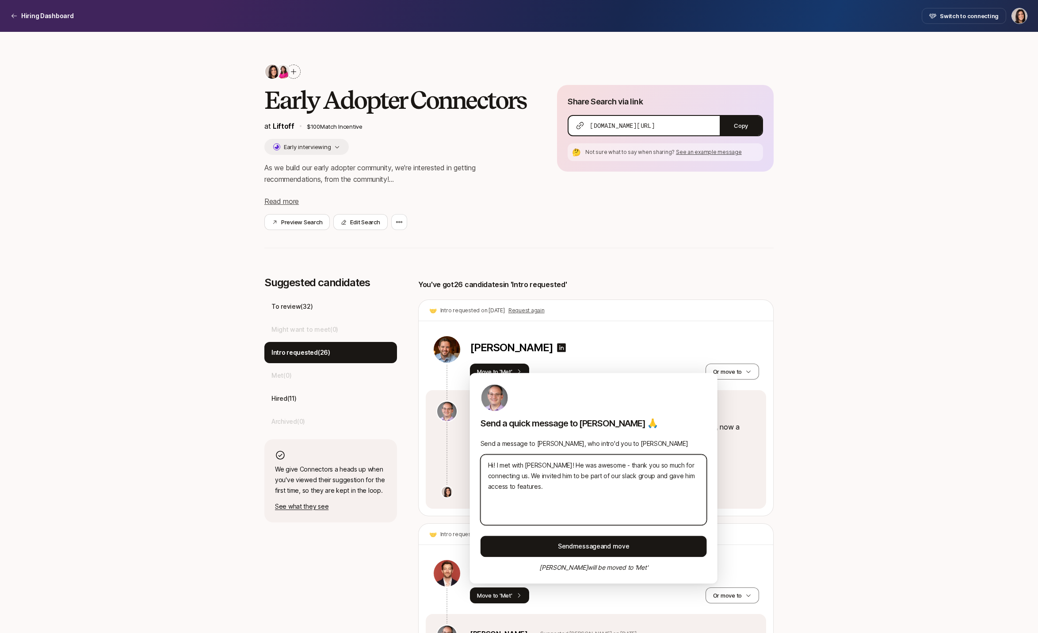
click at [605, 464] on textarea "Hi! I met with [PERSON_NAME]! He was awesome - thank you so much for connecting…" at bounding box center [594, 489] width 226 height 71
click at [530, 477] on textarea "Hi! I met with [PERSON_NAME]! He was awesome - thank you so much for connecting…" at bounding box center [594, 489] width 226 height 71
click at [672, 489] on textarea "Hi! I met with [PERSON_NAME]! He was awesome - thank you so much for connecting…" at bounding box center [594, 489] width 226 height 71
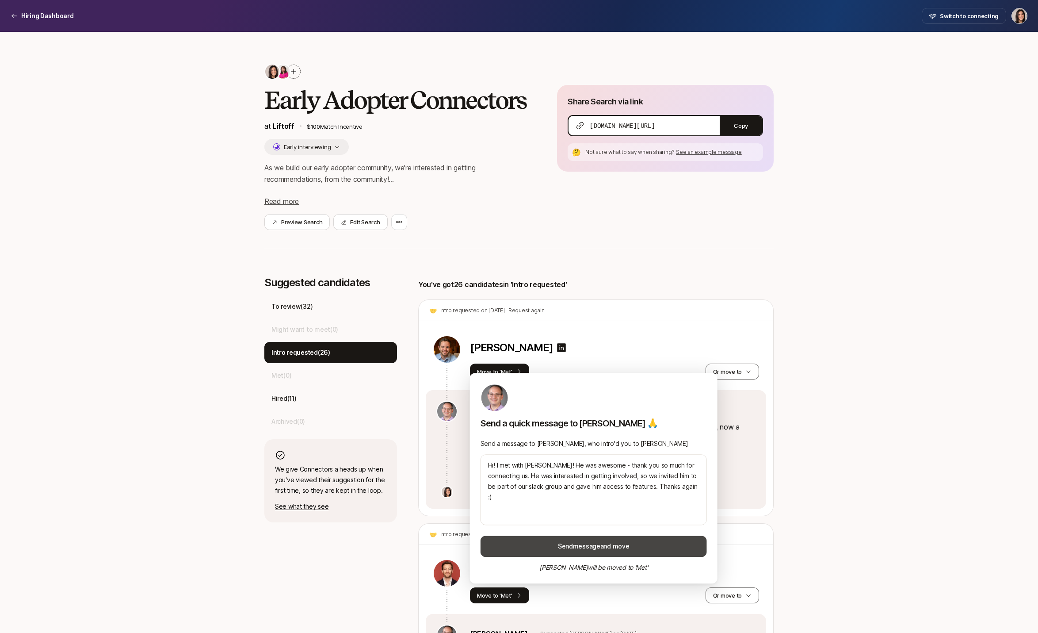
click at [654, 543] on button "Send message and move" at bounding box center [594, 545] width 226 height 21
